Goal: Task Accomplishment & Management: Manage account settings

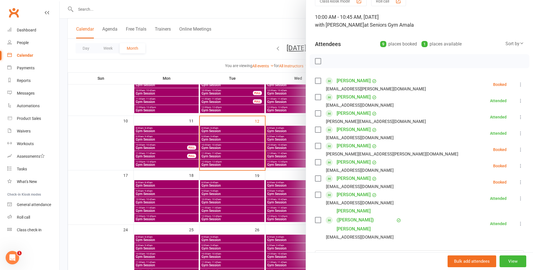
click at [92, 174] on div at bounding box center [297, 135] width 474 height 270
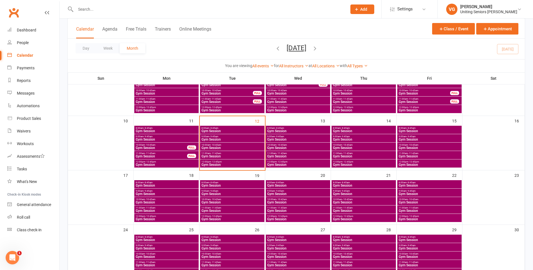
click at [219, 155] on span "Gym Session" at bounding box center [232, 156] width 62 height 3
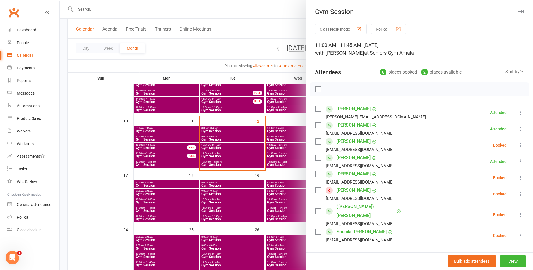
click at [345, 190] on link "[PERSON_NAME]" at bounding box center [354, 190] width 34 height 9
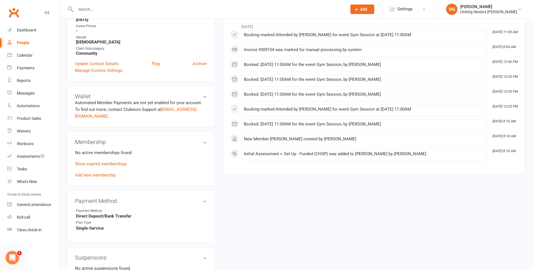
scroll to position [169, 0]
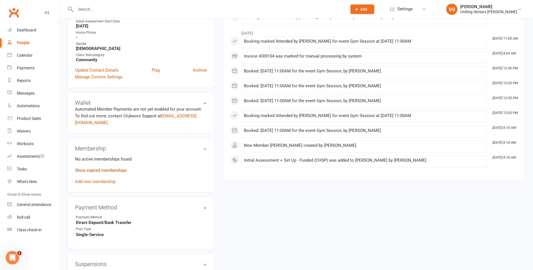
click at [108, 171] on link "Show expired memberships" at bounding box center [101, 170] width 52 height 5
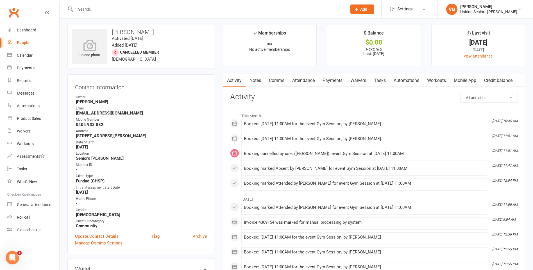
scroll to position [0, 0]
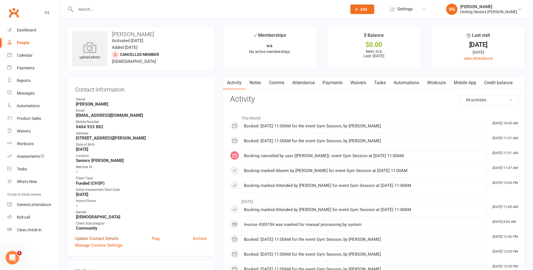
click at [80, 239] on link "Update Contact Details" at bounding box center [97, 239] width 44 height 7
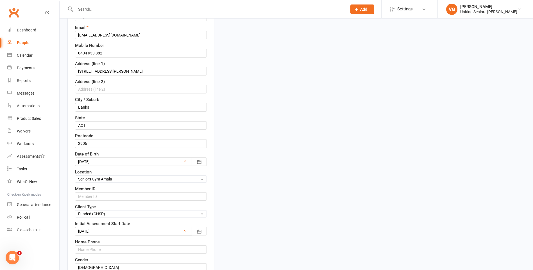
scroll to position [111, 0]
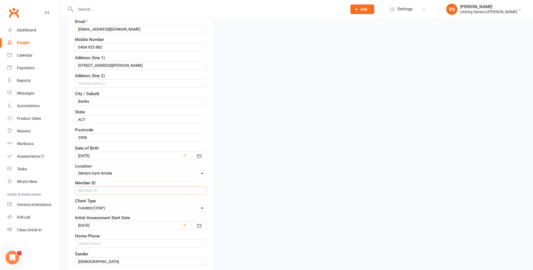
click at [90, 192] on input "text" at bounding box center [141, 191] width 132 height 8
paste input "C0087647"
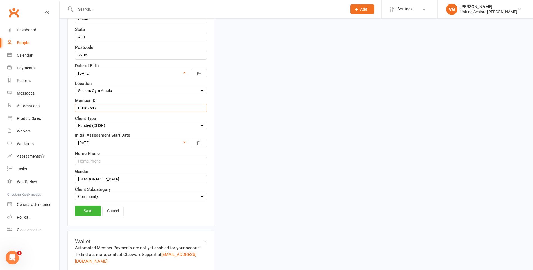
scroll to position [195, 0]
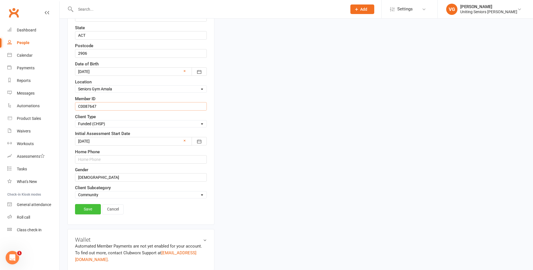
type input "C0087647"
click at [89, 210] on link "Save" at bounding box center [88, 209] width 26 height 10
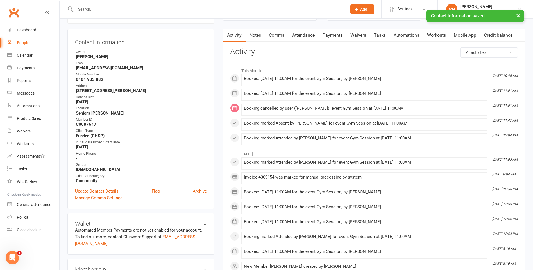
scroll to position [0, 0]
